Goal: Task Accomplishment & Management: Use online tool/utility

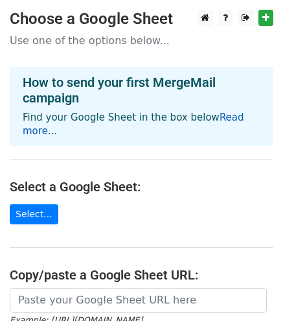
click at [233, 119] on link "Read more..." at bounding box center [134, 124] width 222 height 25
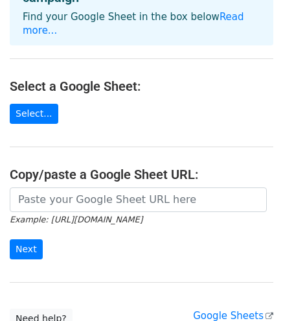
scroll to position [130, 0]
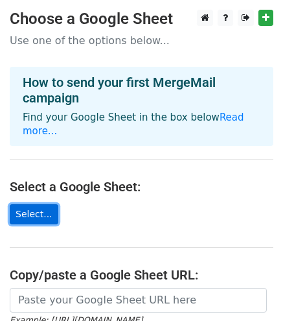
click at [10, 204] on link "Select..." at bounding box center [34, 214] width 49 height 20
click at [23, 204] on link "Select..." at bounding box center [34, 214] width 49 height 20
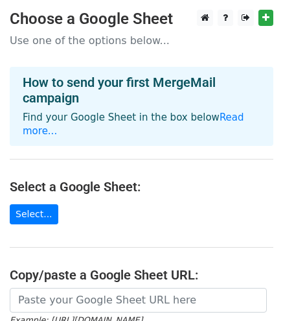
scroll to position [65, 0]
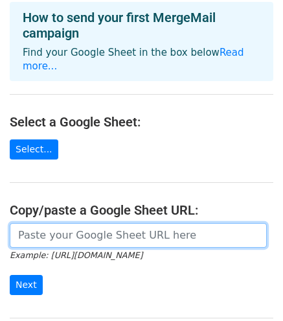
click at [123, 224] on input "url" at bounding box center [138, 235] width 257 height 25
paste input "https://docs.google.com/spreadsheets/d/1VHTB7pOZFmLQb8rIF6CdyJnADYiMttGB/edit?u…"
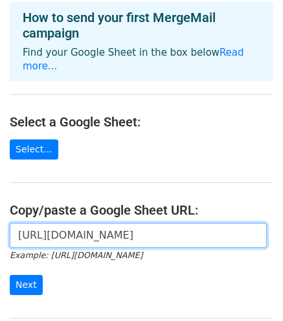
scroll to position [0, 476]
type input "https://docs.google.com/spreadsheets/d/1VHTB7pOZFmLQb8rIF6CdyJnADYiMttGB/edit?u…"
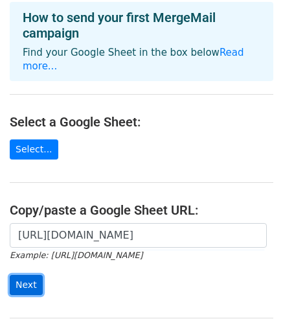
scroll to position [0, 0]
click at [33, 275] on input "Next" at bounding box center [26, 285] width 33 height 20
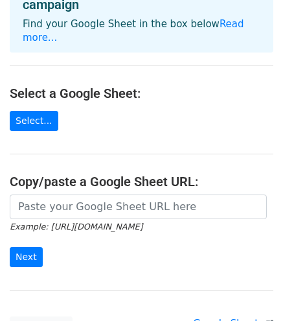
scroll to position [259, 0]
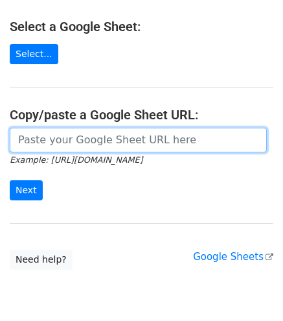
click at [52, 128] on input "url" at bounding box center [138, 140] width 257 height 25
paste input "[URL][DOMAIN_NAME]"
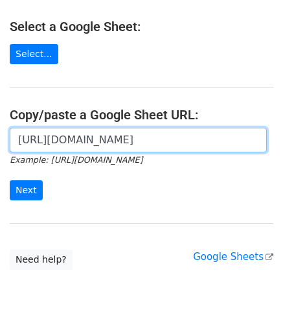
scroll to position [0, 279]
type input "[URL][DOMAIN_NAME]"
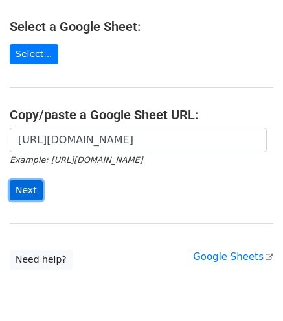
click at [33, 180] on input "Next" at bounding box center [26, 190] width 33 height 20
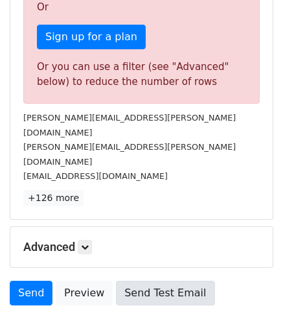
scroll to position [484, 0]
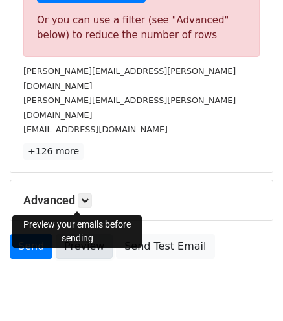
click at [79, 234] on link "Preview" at bounding box center [84, 246] width 57 height 25
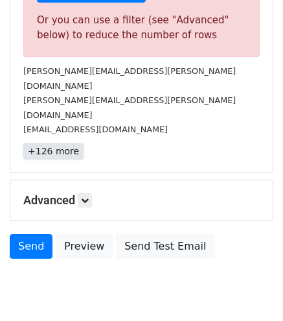
click at [43, 143] on link "+126 more" at bounding box center [53, 151] width 60 height 16
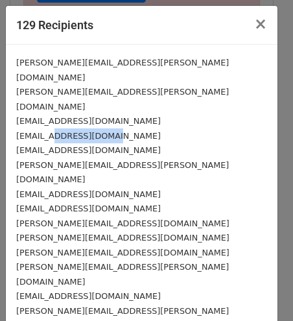
drag, startPoint x: 66, startPoint y: 108, endPoint x: 55, endPoint y: 110, distance: 11.1
click at [55, 128] on div "jmead830@marriott.com" at bounding box center [141, 135] width 251 height 15
click at [254, 30] on span "×" at bounding box center [260, 24] width 13 height 18
